Goal: Check status: Check status

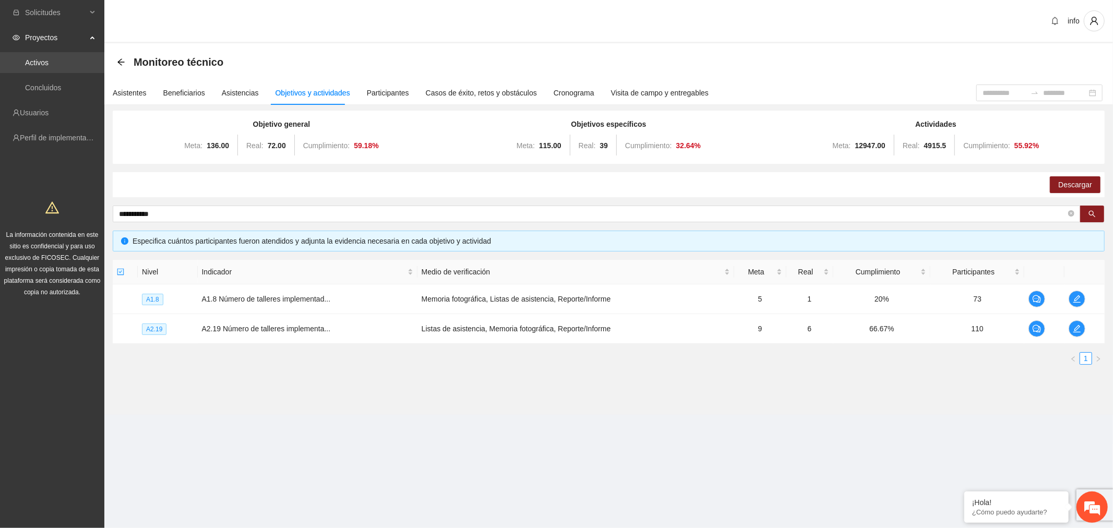
click at [49, 58] on link "Activos" at bounding box center [36, 62] width 23 height 8
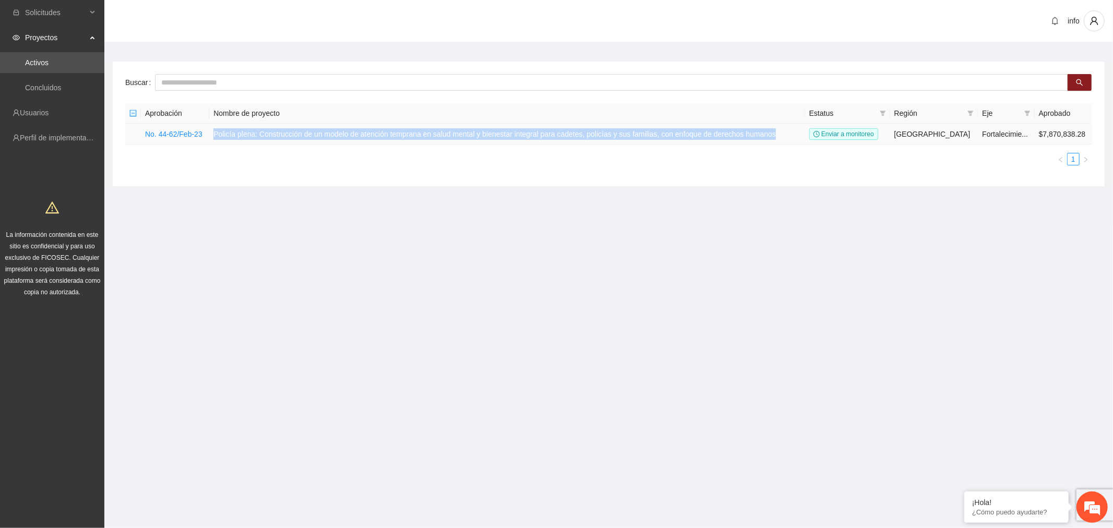
drag, startPoint x: 218, startPoint y: 134, endPoint x: 771, endPoint y: 127, distance: 553.2
click at [771, 127] on td "Policía plena: Construcción de un modelo de atención temprana en salud mental y…" at bounding box center [507, 134] width 596 height 21
copy td "Policía plena: Construcción de un modelo de atención temprana en salud mental y…"
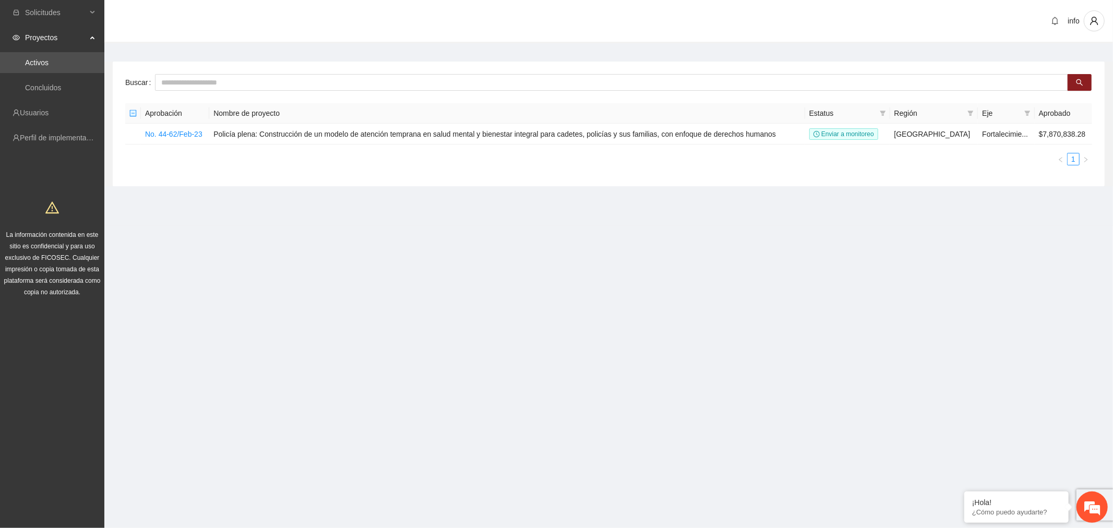
click at [424, 288] on section "Solicitudes Proyectos Activos Concluidos Usuarios Perfil de implementadora La i…" at bounding box center [556, 264] width 1113 height 528
click at [161, 133] on link "No. 44-62/Feb-23" at bounding box center [173, 134] width 57 height 8
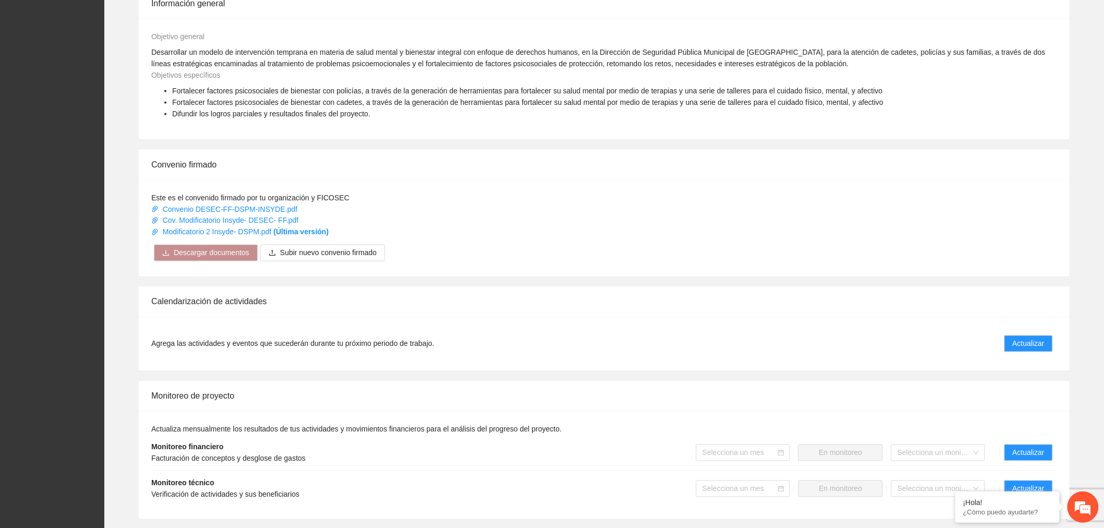
scroll to position [607, 0]
click at [269, 227] on link "Modificatorio 2 Insyde- DSPM.pdf (Última versión)" at bounding box center [239, 231] width 177 height 8
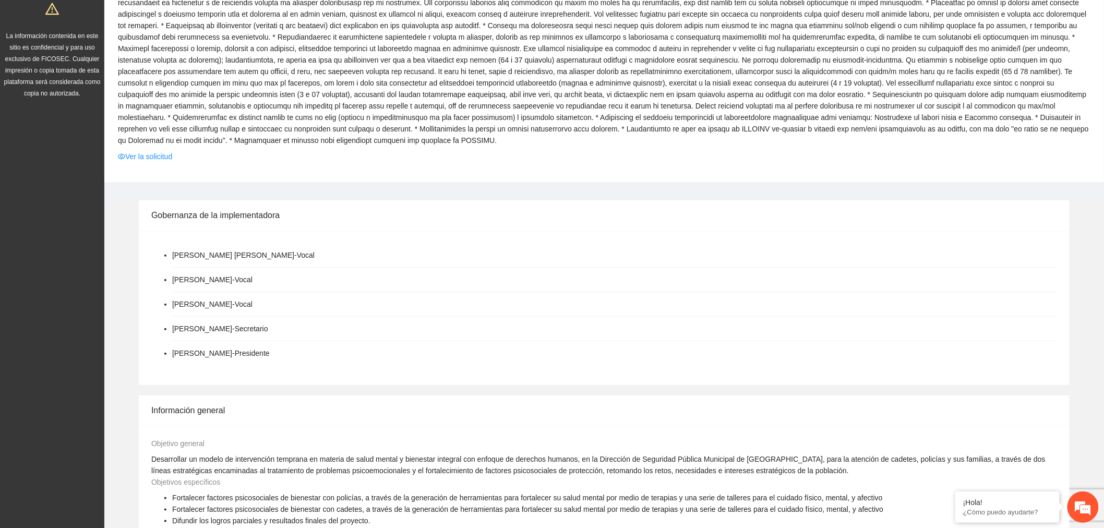
scroll to position [0, 0]
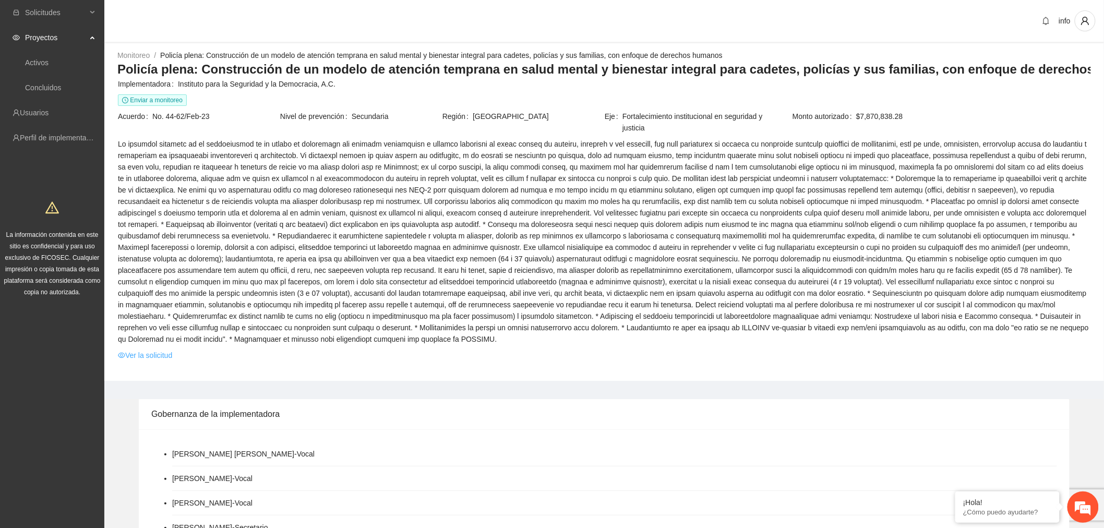
click at [141, 350] on link "Ver la solicitud" at bounding box center [145, 355] width 54 height 11
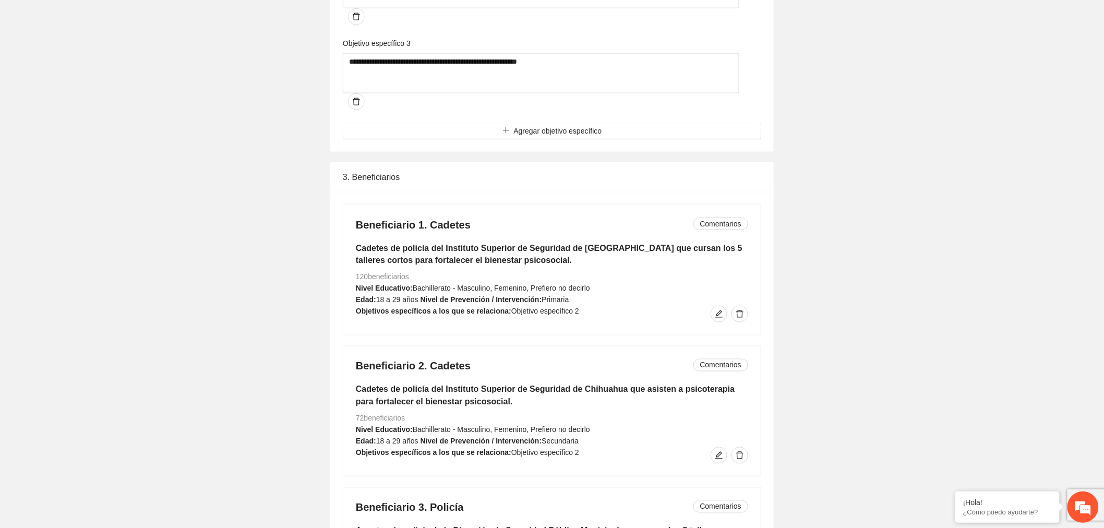
scroll to position [2232, 0]
